Goal: Task Accomplishment & Management: Manage account settings

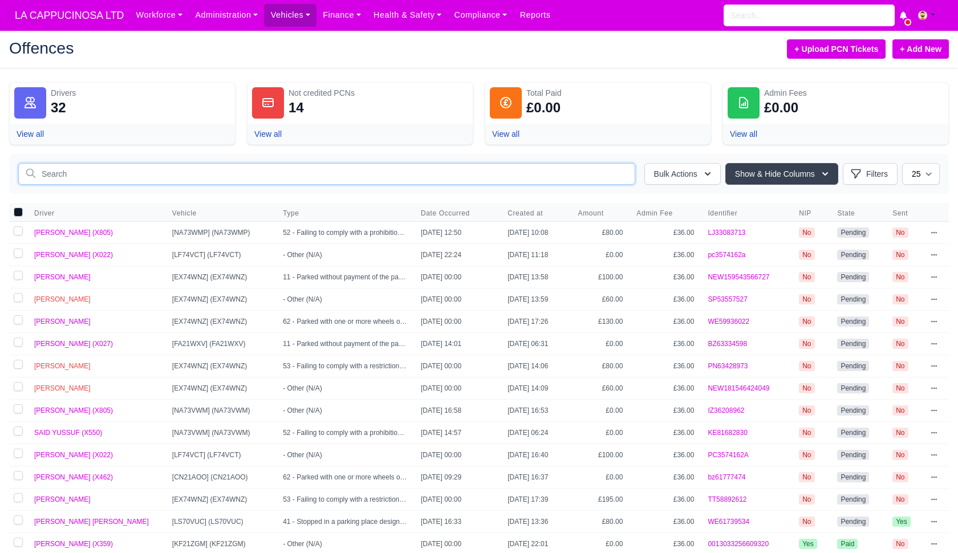
click at [466, 183] on input "text" at bounding box center [326, 174] width 617 height 22
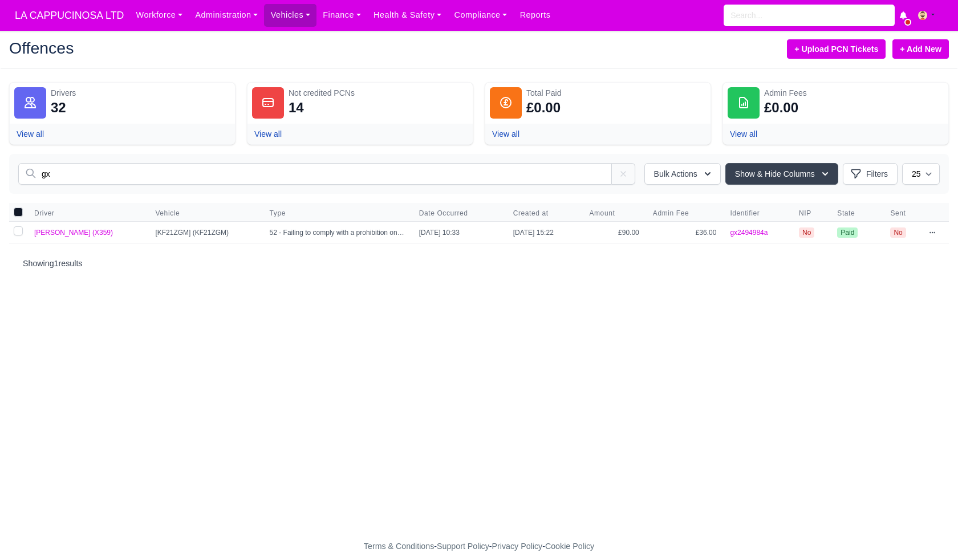
type input "g"
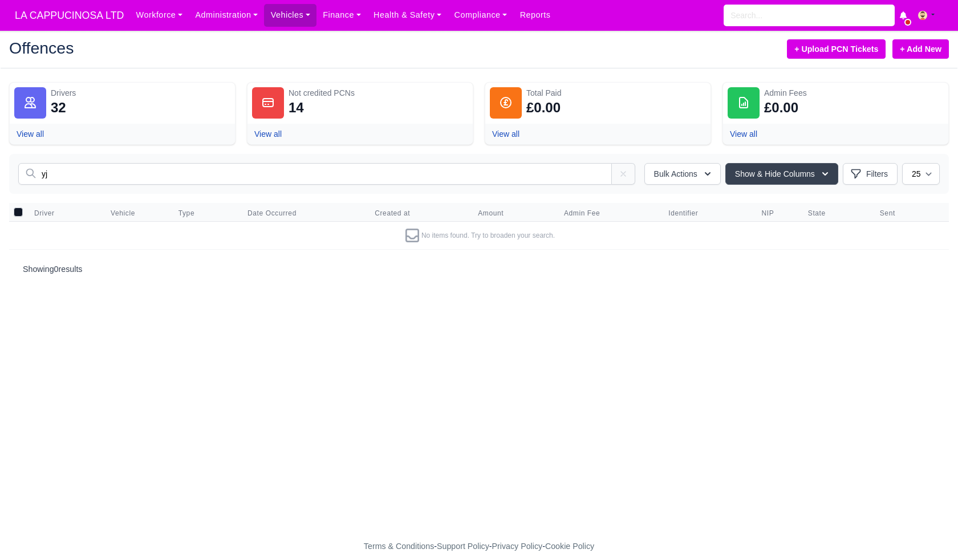
type input "y"
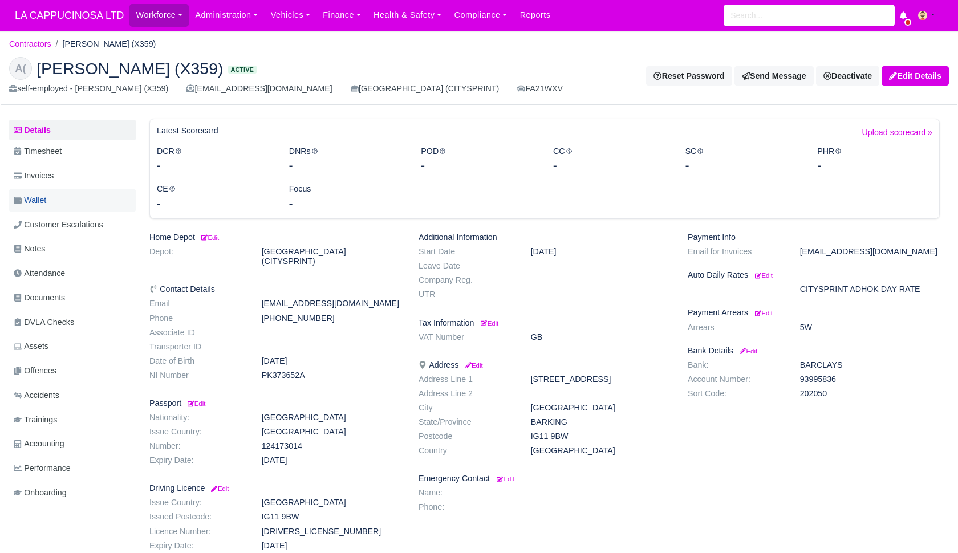
click at [91, 204] on link "Wallet" at bounding box center [72, 200] width 127 height 22
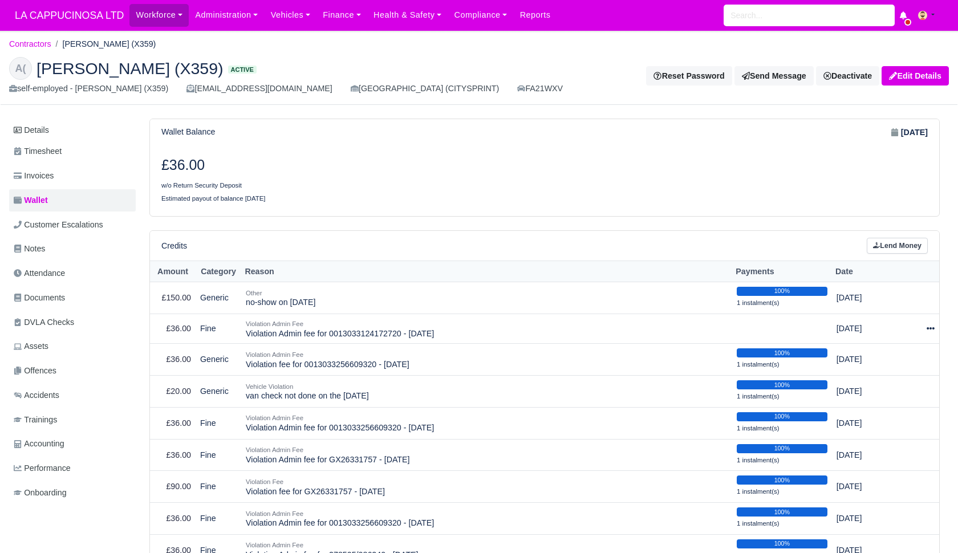
click at [891, 243] on link "Lend Money" at bounding box center [896, 246] width 61 height 17
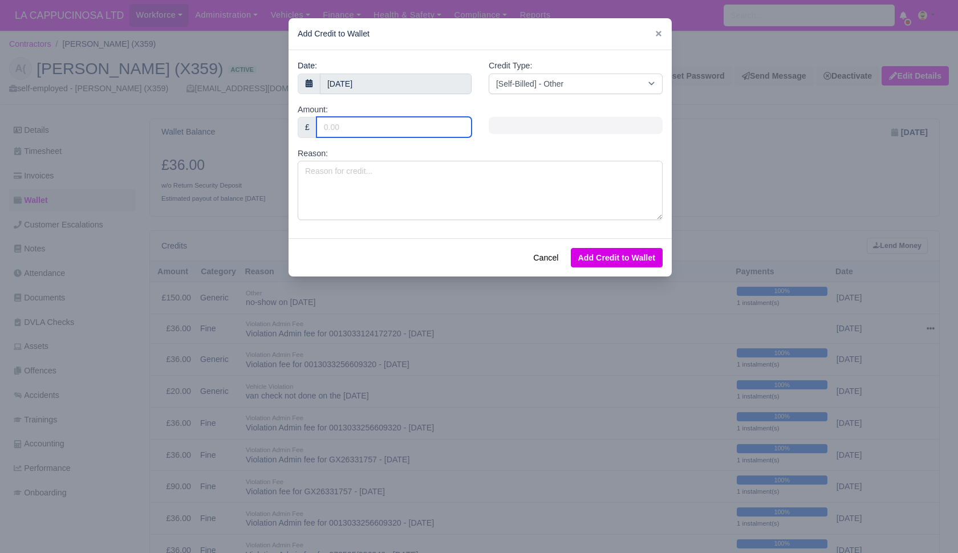
click at [406, 129] on input "Amount:" at bounding box center [393, 127] width 155 height 21
type input "20"
type input "2"
type input "40"
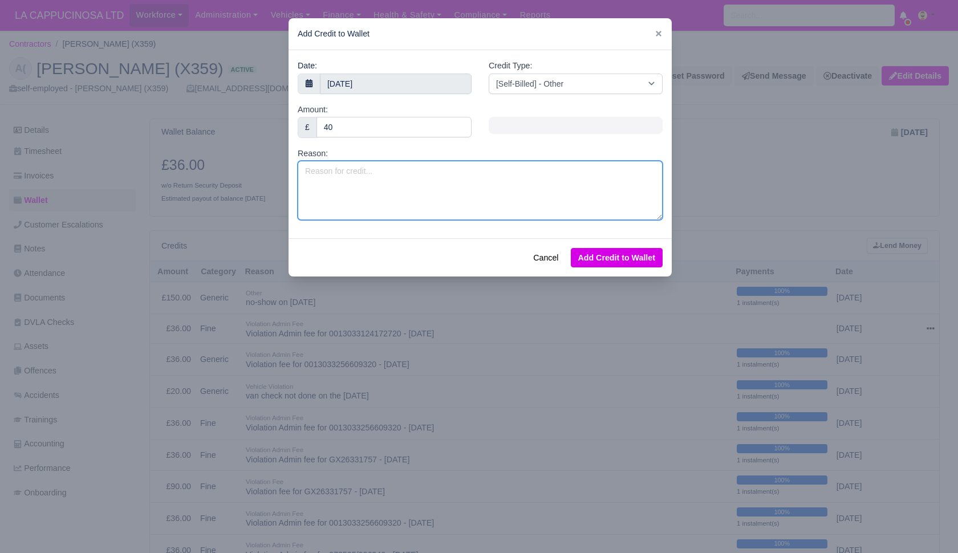
click at [390, 177] on textarea "Reason:" at bounding box center [480, 190] width 365 height 59
type textarea "19/08/25 van check not Done 18th and 19th aug"
click at [596, 261] on button "Add Credit to Wallet" at bounding box center [617, 257] width 92 height 19
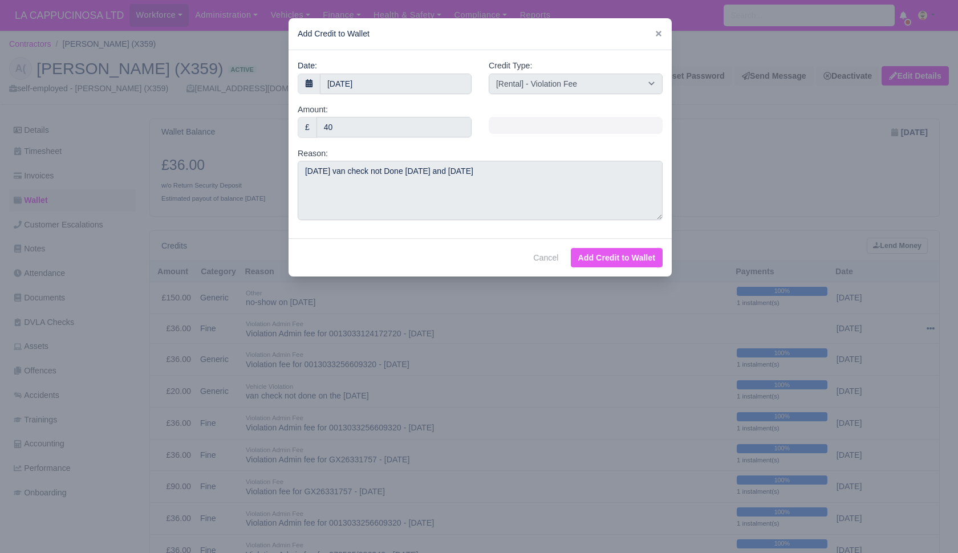
select select "other"
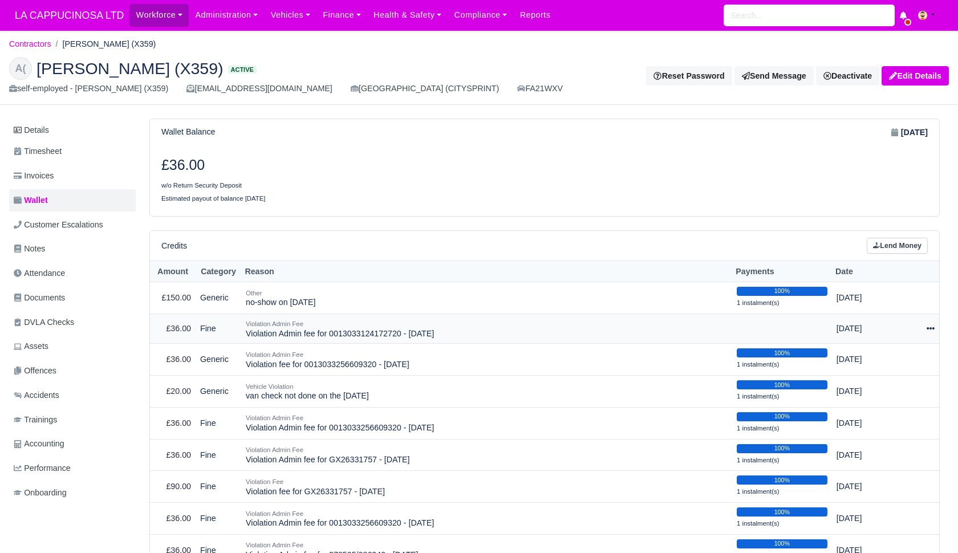
click at [931, 327] on icon at bounding box center [930, 328] width 8 height 2
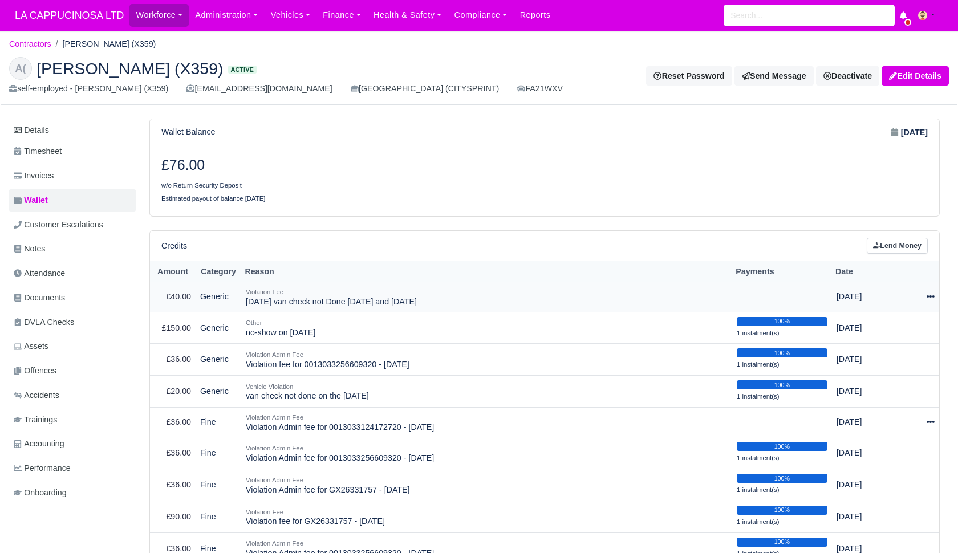
click at [929, 295] on icon at bounding box center [930, 296] width 8 height 8
click at [893, 328] on button "Make Payment" at bounding box center [882, 331] width 101 height 18
select select "692"
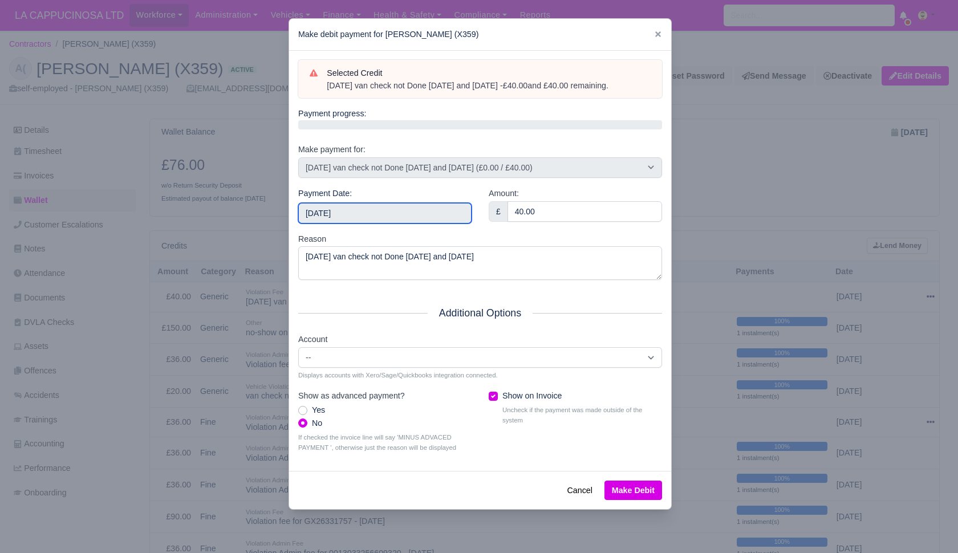
click at [420, 210] on input "2025-08-24" at bounding box center [384, 213] width 173 height 21
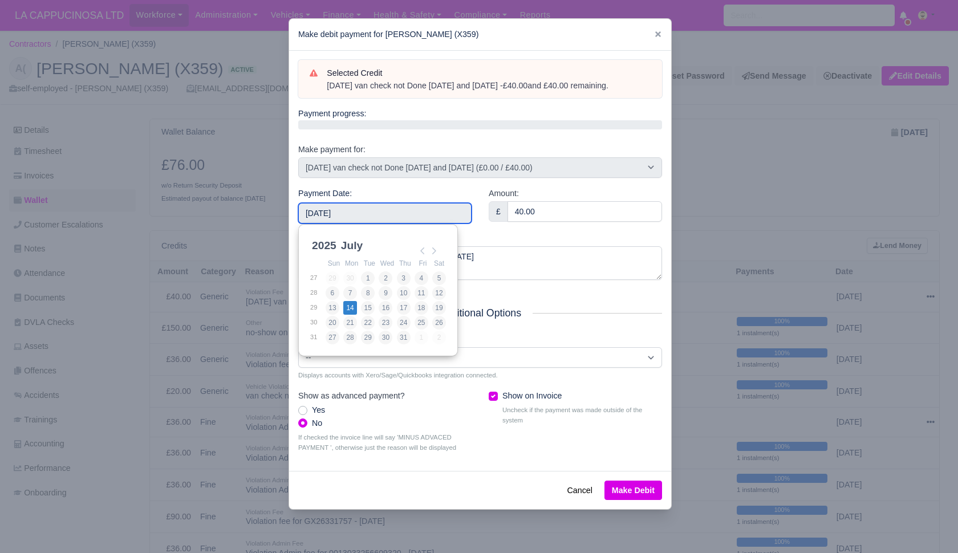
type input "2025-07-14"
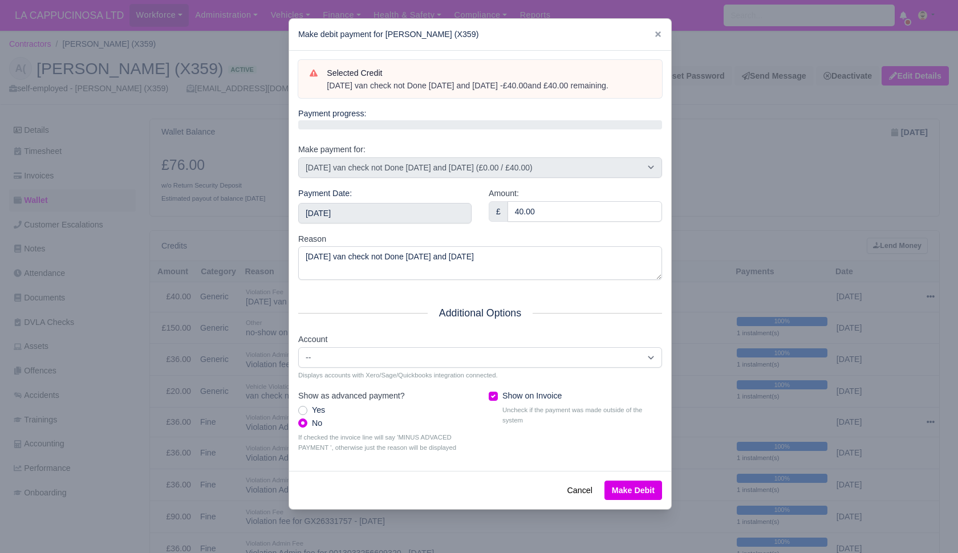
click at [614, 472] on div "Cancel Make Debit" at bounding box center [480, 490] width 382 height 38
click at [618, 481] on button "Make Debit" at bounding box center [633, 490] width 58 height 19
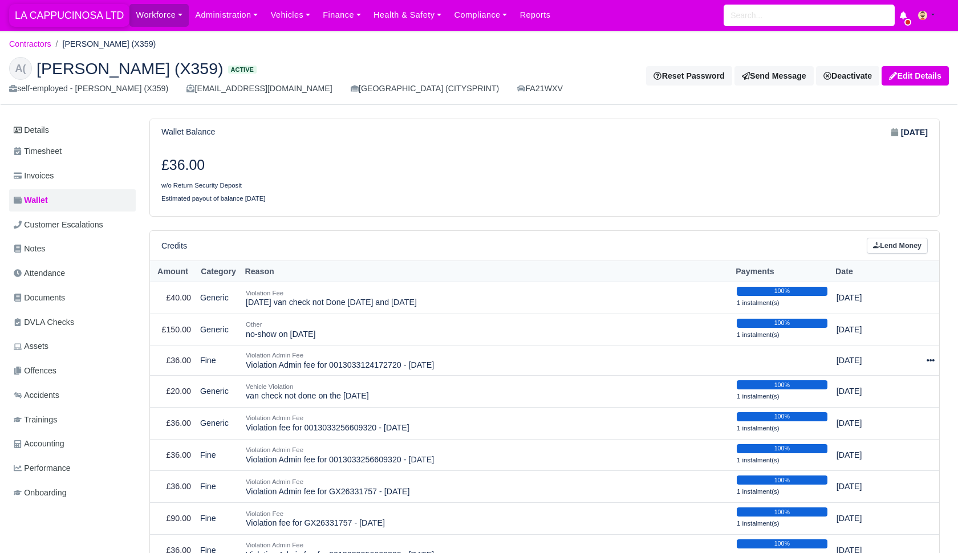
click at [110, 17] on span "LA CAPPUCINOSA LTD" at bounding box center [69, 15] width 120 height 23
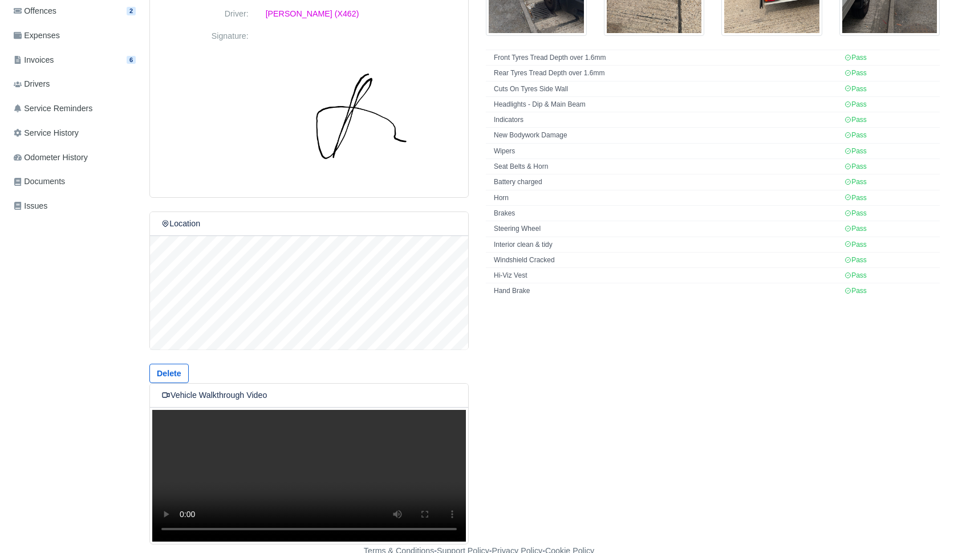
scroll to position [266, 0]
click at [312, 473] on video "Your browser does not support the video tag." at bounding box center [309, 476] width 318 height 137
click at [170, 421] on video "Your browser does not support the video tag." at bounding box center [309, 476] width 318 height 137
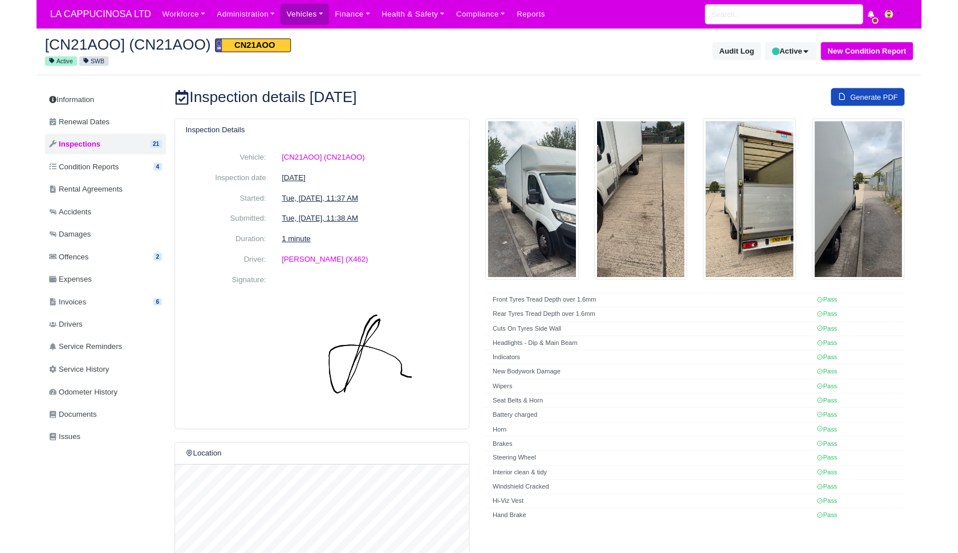
scroll to position [221, 0]
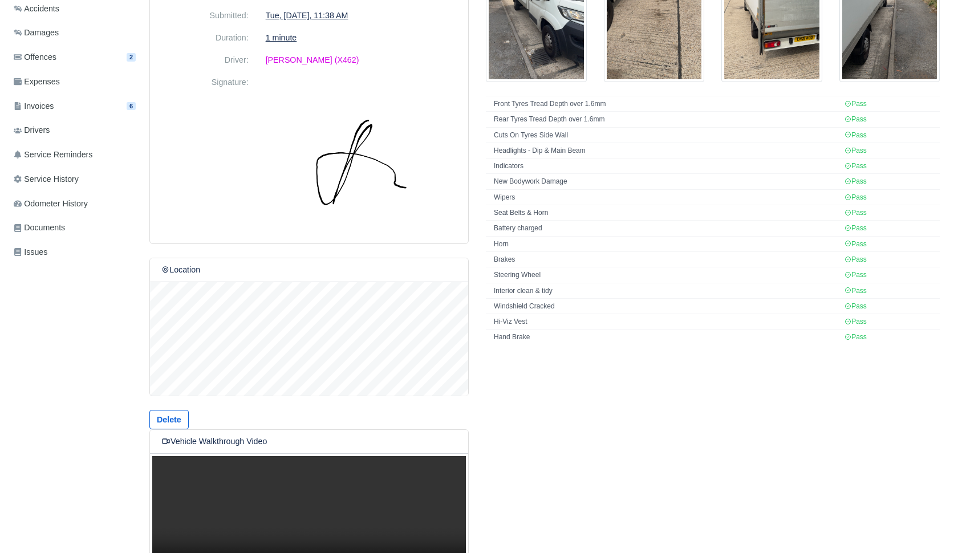
click at [351, 487] on video "Your browser does not support the video tag." at bounding box center [309, 521] width 318 height 137
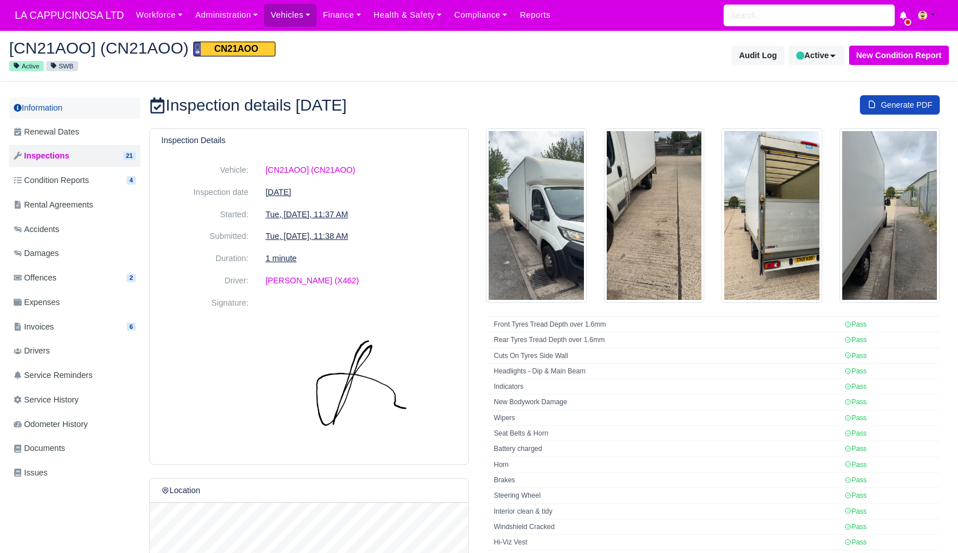
scroll to position [0, 0]
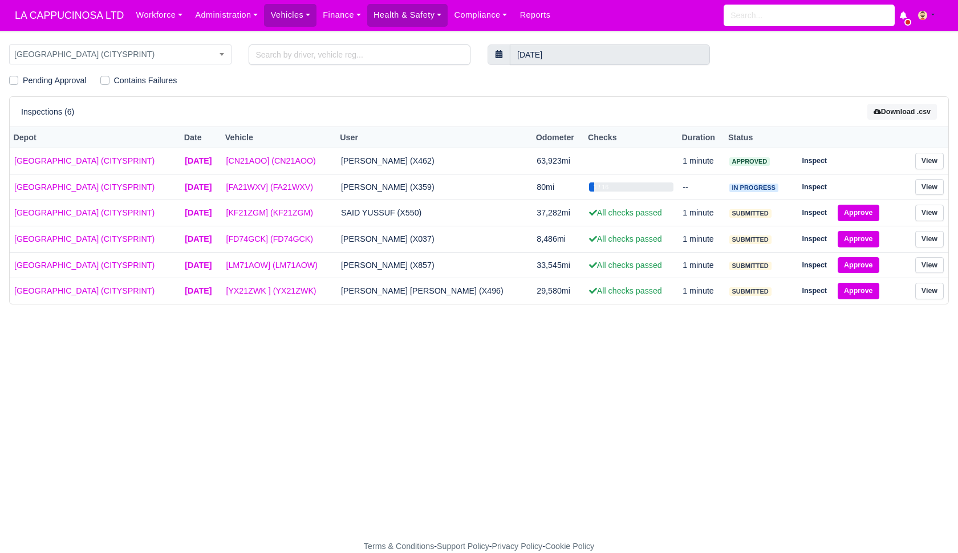
select select "2"
click at [929, 210] on link "View" at bounding box center [929, 213] width 29 height 17
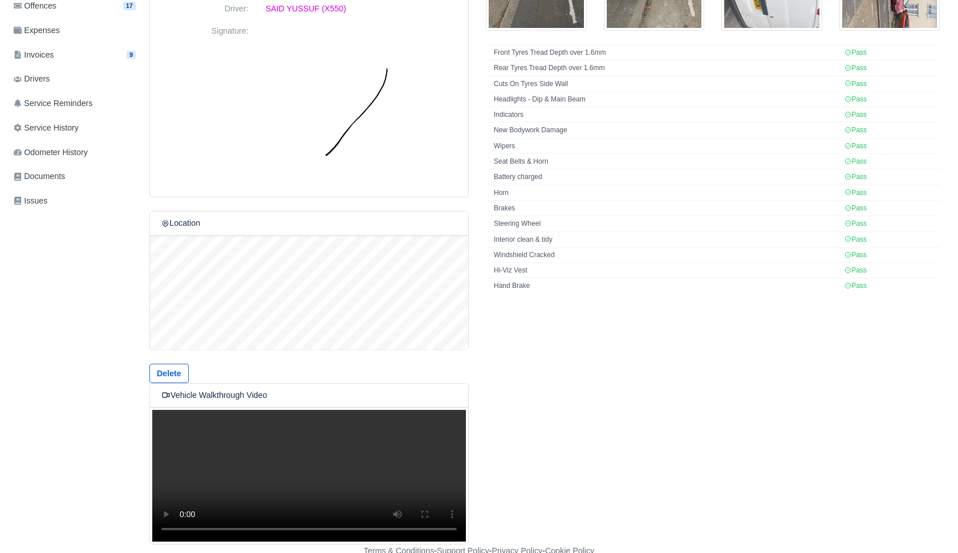
scroll to position [271, 0]
click at [309, 470] on video "Your browser does not support the video tag." at bounding box center [309, 476] width 318 height 137
click at [171, 420] on video "Your browser does not support the video tag." at bounding box center [309, 476] width 318 height 137
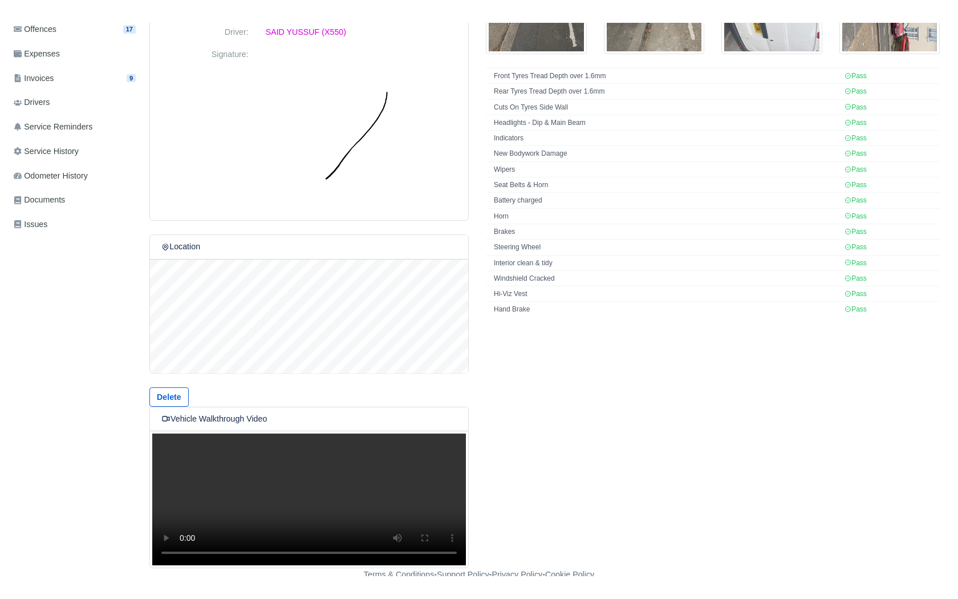
scroll to position [0, 0]
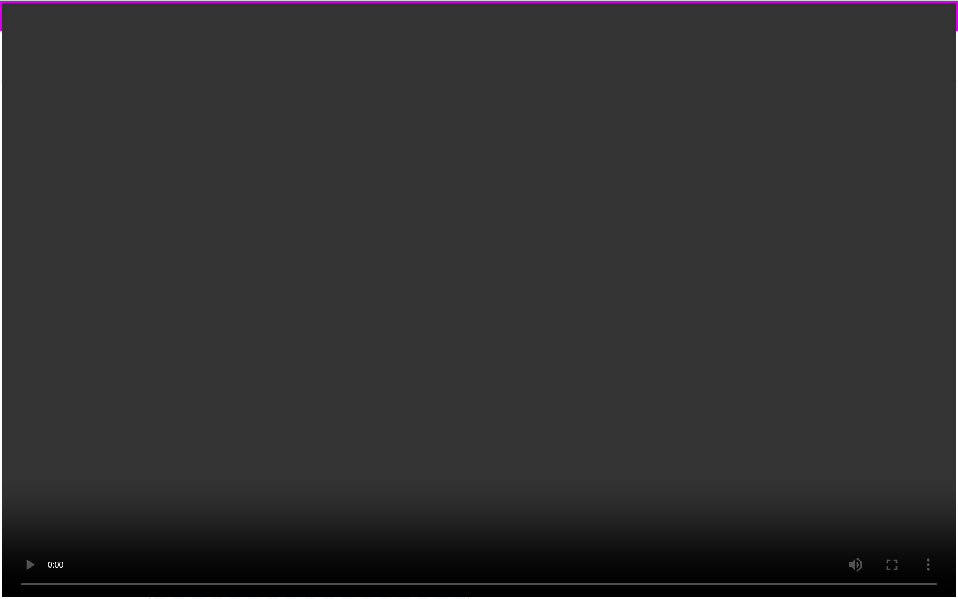
click at [185, 381] on video "Your browser does not support the video tag." at bounding box center [479, 299] width 958 height 599
click at [516, 552] on video "Your browser does not support the video tag." at bounding box center [479, 299] width 958 height 599
click at [498, 552] on video "Your browser does not support the video tag." at bounding box center [479, 299] width 958 height 599
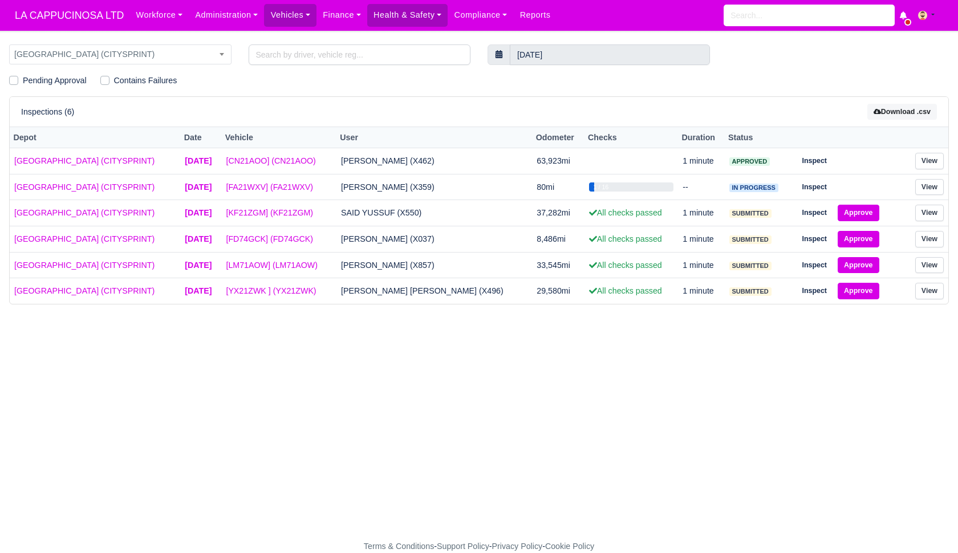
select select "2"
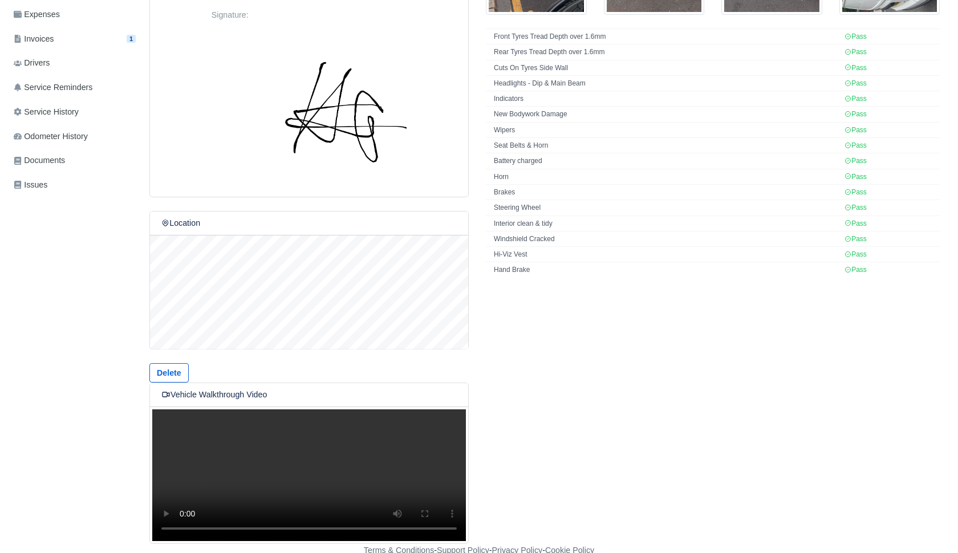
scroll to position [287, 0]
click at [302, 476] on video "Your browser does not support the video tag." at bounding box center [309, 475] width 318 height 137
click at [160, 421] on video "Your browser does not support the video tag." at bounding box center [309, 475] width 318 height 137
click at [168, 421] on video "Your browser does not support the video tag." at bounding box center [309, 475] width 318 height 137
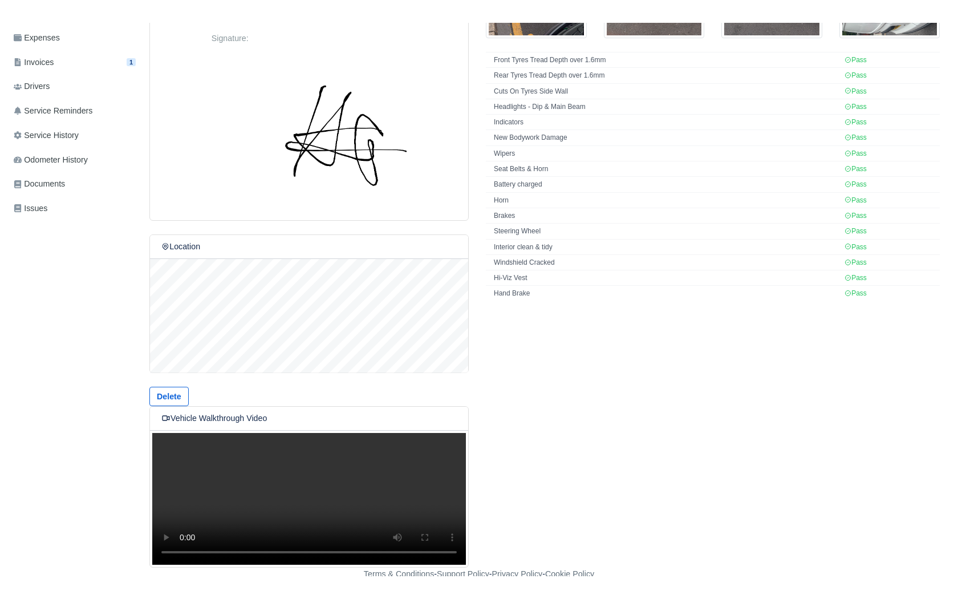
scroll to position [0, 0]
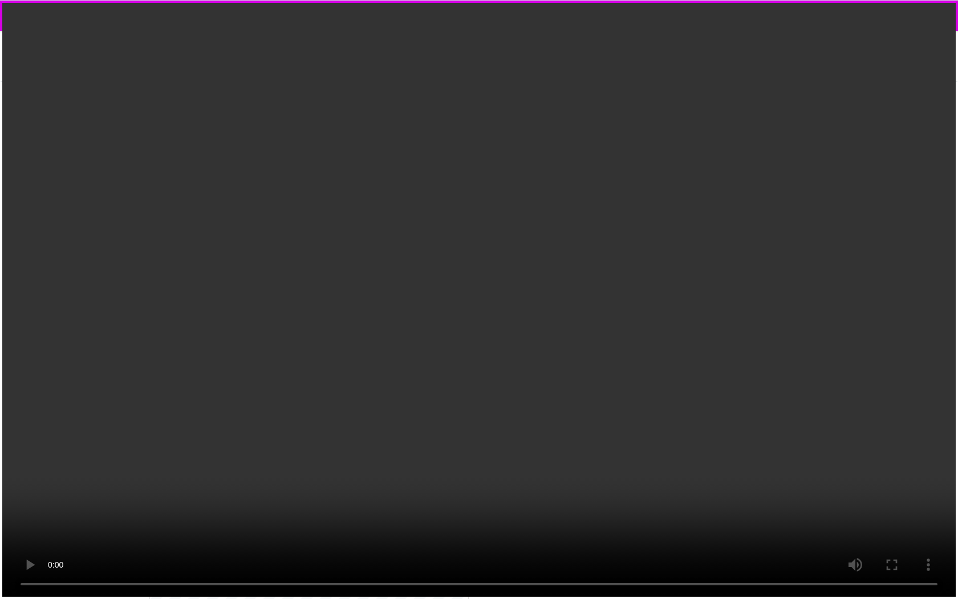
click at [387, 552] on video "Your browser does not support the video tag." at bounding box center [479, 299] width 958 height 599
drag, startPoint x: 385, startPoint y: 569, endPoint x: 373, endPoint y: 570, distance: 11.5
click at [374, 552] on video "Your browser does not support the video tag." at bounding box center [479, 299] width 958 height 599
click at [404, 552] on video "Your browser does not support the video tag." at bounding box center [479, 299] width 958 height 599
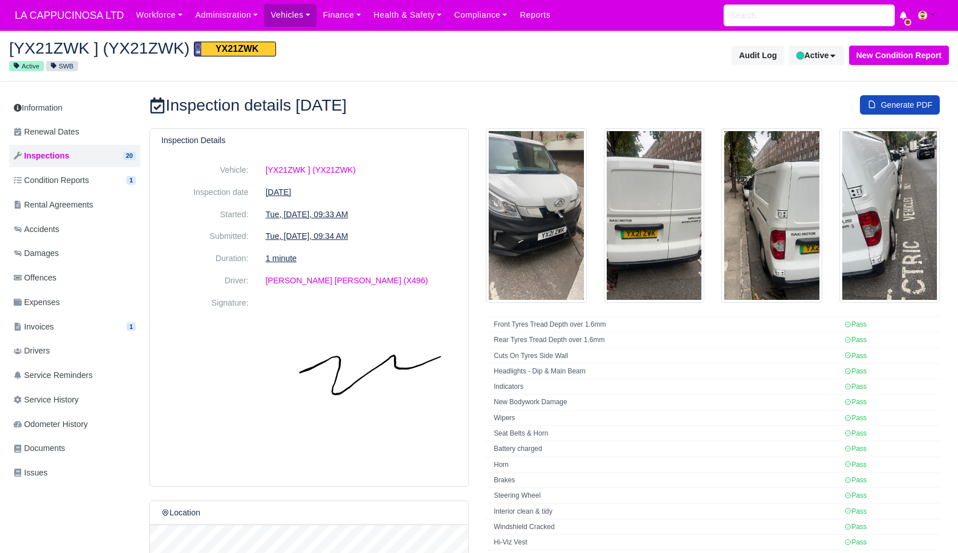
click at [518, 262] on img at bounding box center [536, 215] width 101 height 174
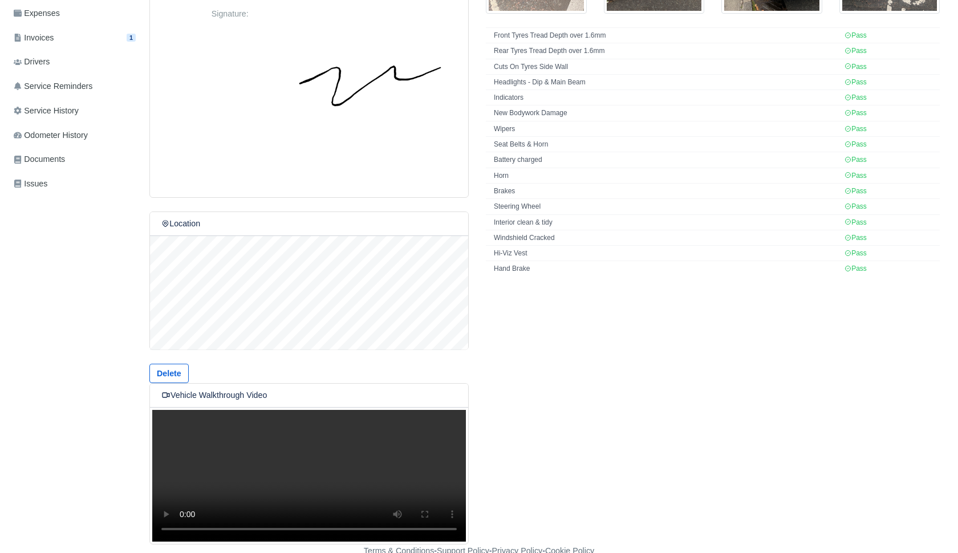
scroll to position [288, 0]
click at [310, 466] on video "Your browser does not support the video tag." at bounding box center [309, 476] width 318 height 137
click at [161, 418] on video "Your browser does not support the video tag." at bounding box center [309, 476] width 318 height 137
click at [169, 420] on video "Your browser does not support the video tag." at bounding box center [309, 476] width 318 height 137
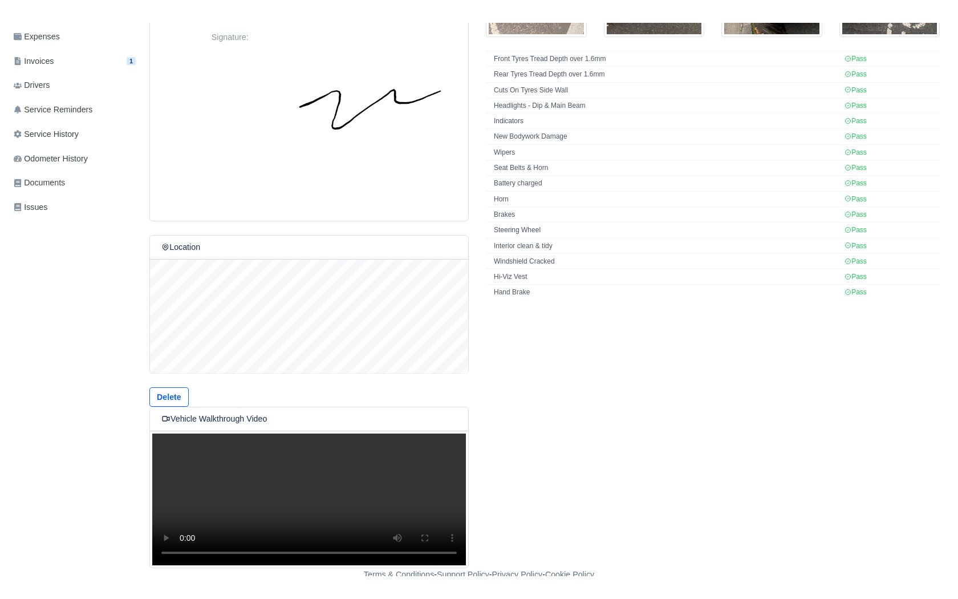
scroll to position [0, 0]
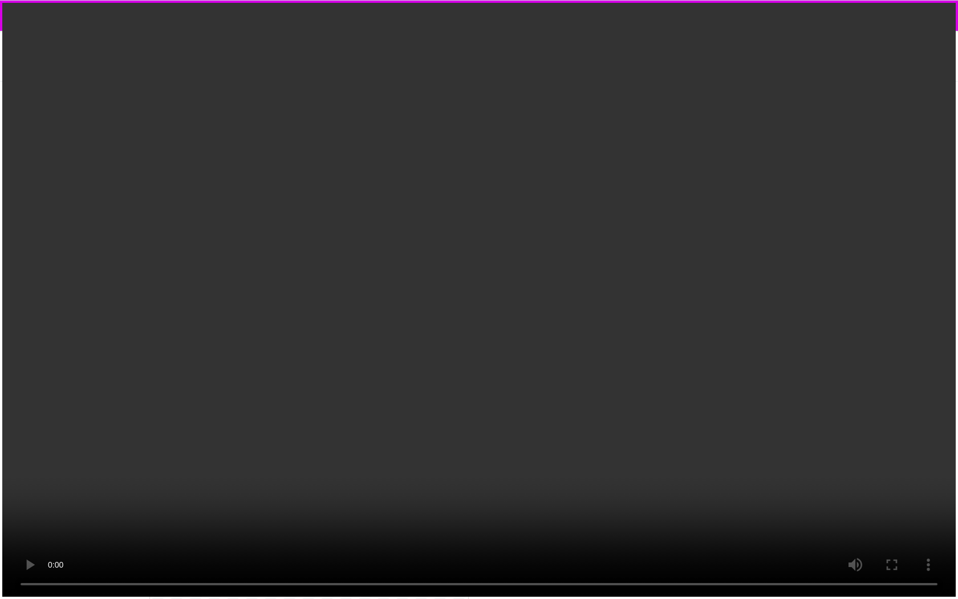
click at [169, 470] on video "Your browser does not support the video tag." at bounding box center [479, 299] width 958 height 599
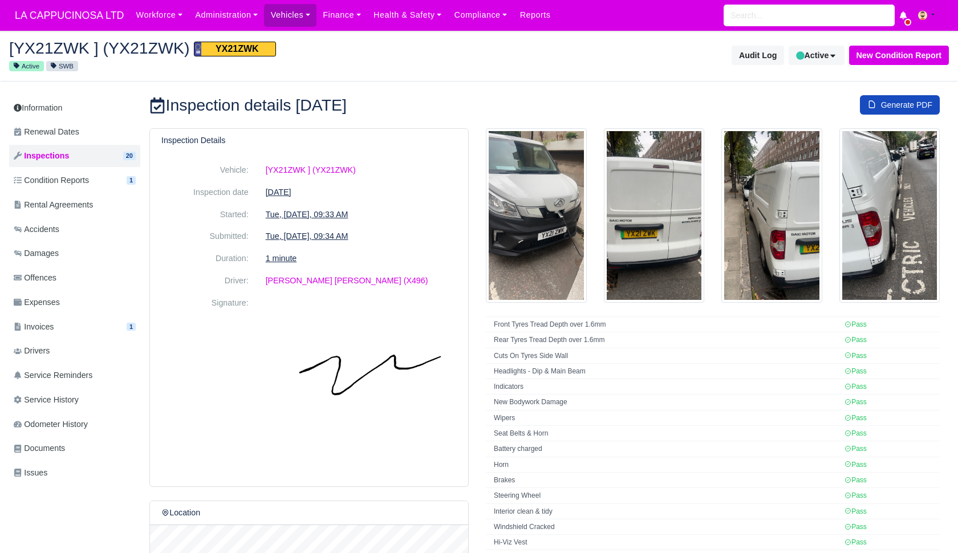
click at [475, 271] on div "Inspection Details Vehicle: [YX21ZWK ] (YX21ZWK) Inspection date [DATE] Started…" at bounding box center [309, 480] width 336 height 705
click at [464, 288] on div "Vehicle: [YX21ZWK ] (YX21ZWK) Inspection date [DATE] Started: Tue, [DATE], 09:3…" at bounding box center [309, 319] width 318 height 334
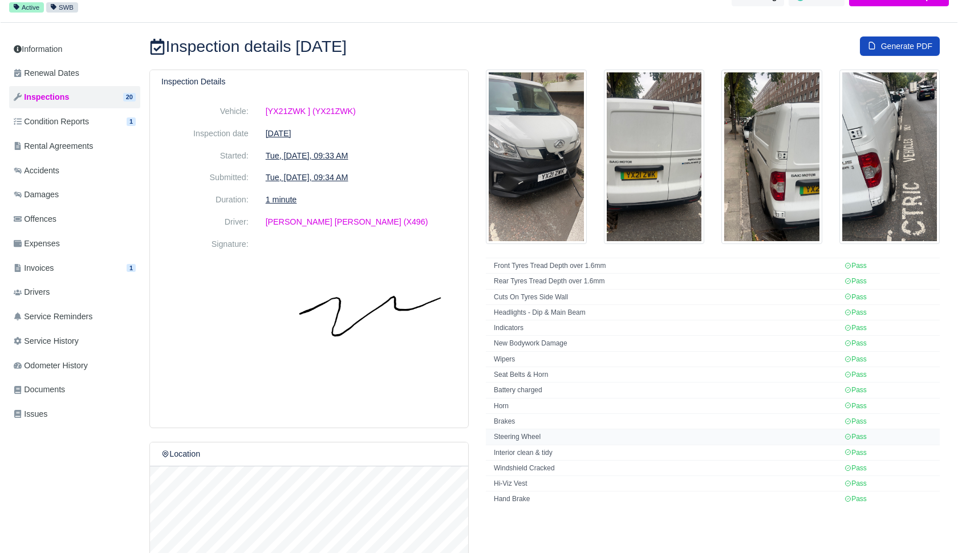
scroll to position [41, 0]
